Goal: Task Accomplishment & Management: Complete application form

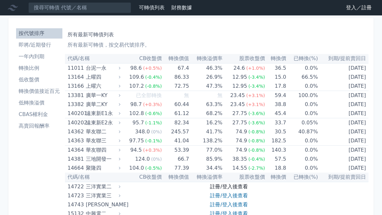
click at [237, 187] on link "註冊/登入後查看" at bounding box center [229, 187] width 38 height 6
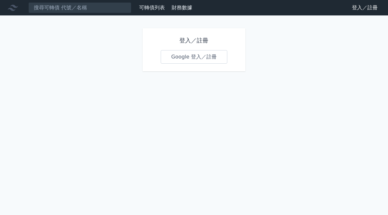
click at [183, 54] on link "Google 登入／註冊" at bounding box center [194, 57] width 67 height 14
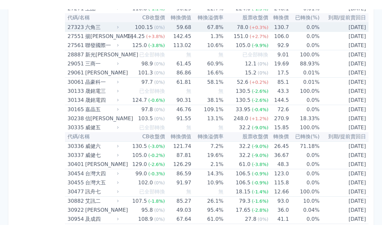
scroll to position [901, 0]
